Goal: Task Accomplishment & Management: Manage account settings

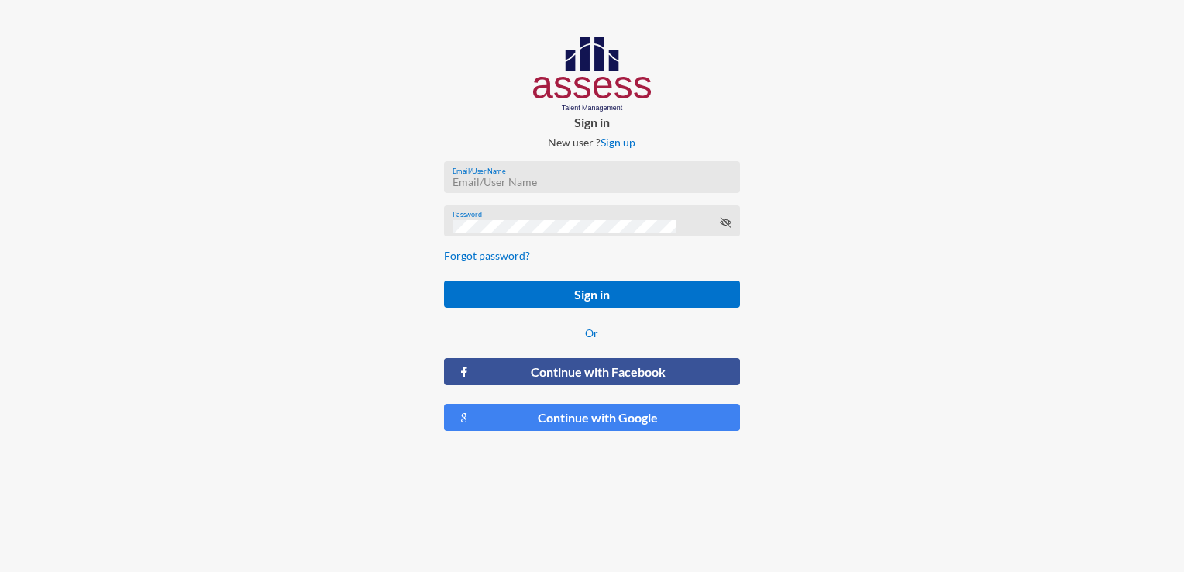
type input "[PERSON_NAME][EMAIL_ADDRESS][PERSON_NAME][DOMAIN_NAME]"
click at [591, 181] on input "[PERSON_NAME][EMAIL_ADDRESS][PERSON_NAME][DOMAIN_NAME]" at bounding box center [592, 182] width 279 height 12
type input "[PERSON_NAME][EMAIL_ADDRESS][PERSON_NAME][DOMAIN_NAME]"
click at [344, 299] on div at bounding box center [197, 240] width 394 height 481
click at [574, 183] on input "[PERSON_NAME][EMAIL_ADDRESS][PERSON_NAME][DOMAIN_NAME]" at bounding box center [592, 182] width 279 height 12
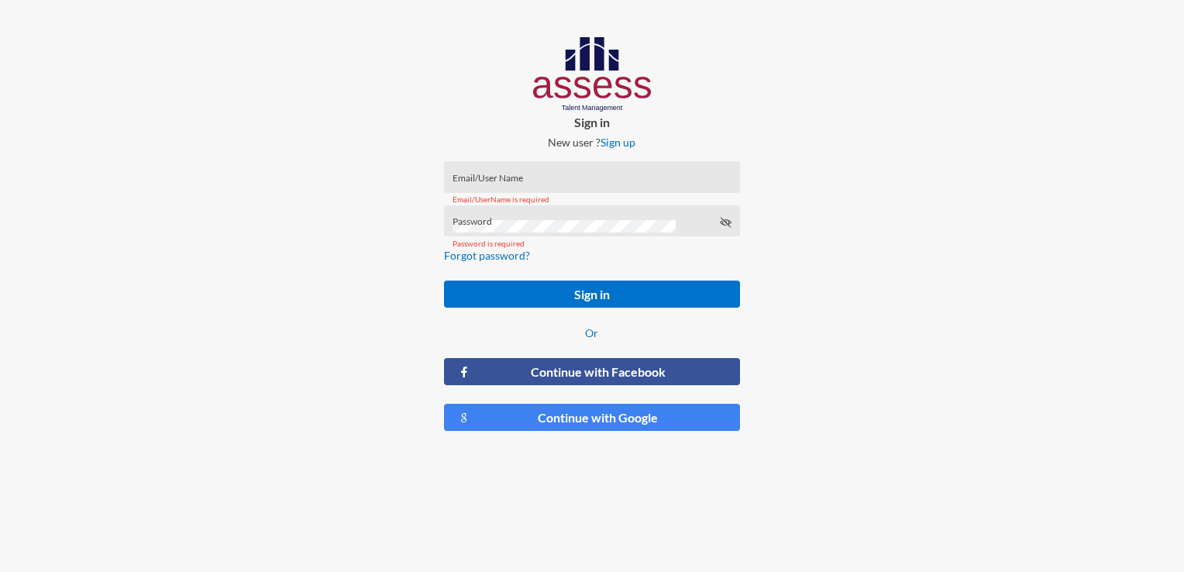
click at [340, 239] on div at bounding box center [197, 240] width 394 height 481
type input "[PERSON_NAME][EMAIL_ADDRESS][PERSON_NAME][DOMAIN_NAME]"
